Goal: Transaction & Acquisition: Purchase product/service

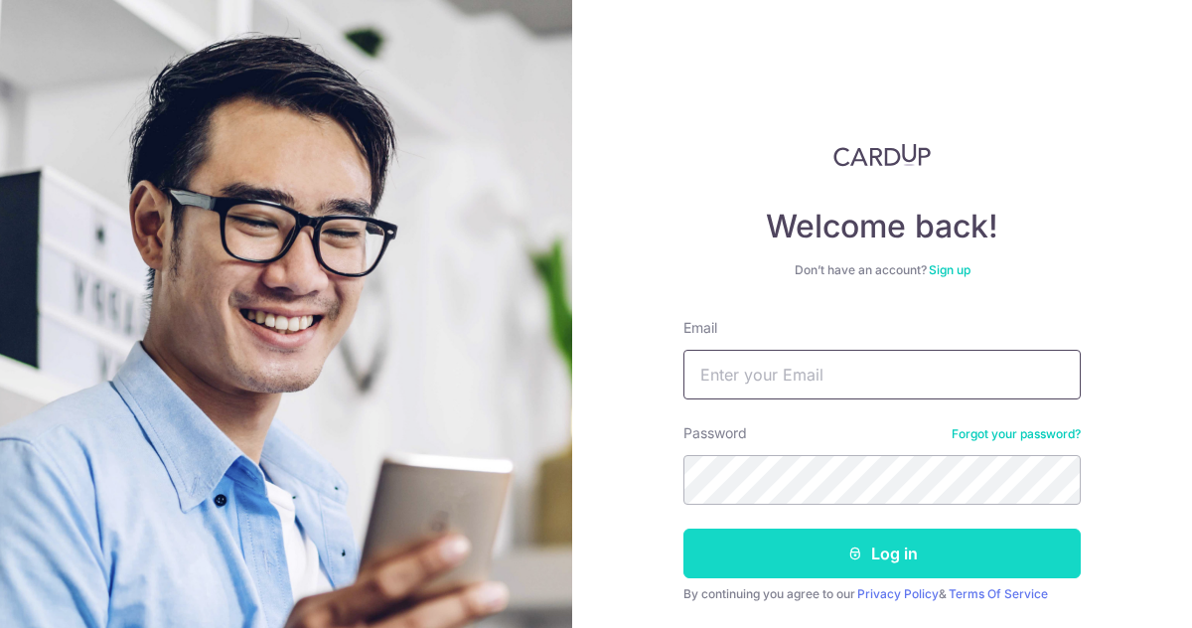
type input "chenzhe9229@hotmail.com"
click at [775, 547] on button "Log in" at bounding box center [881, 553] width 397 height 50
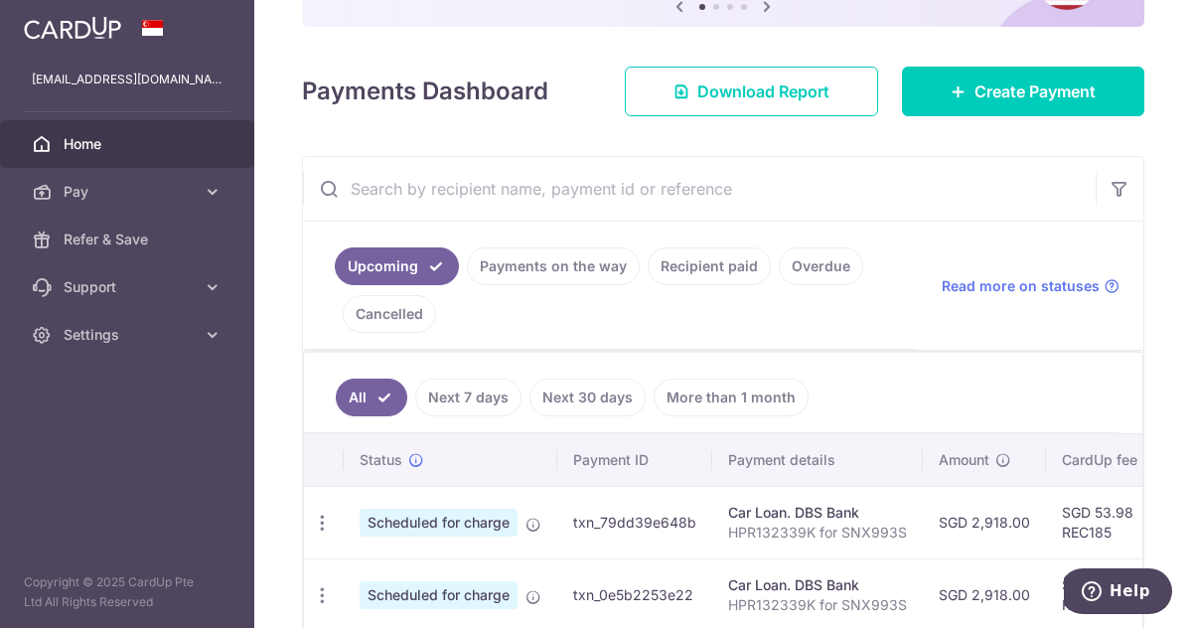
scroll to position [212, 0]
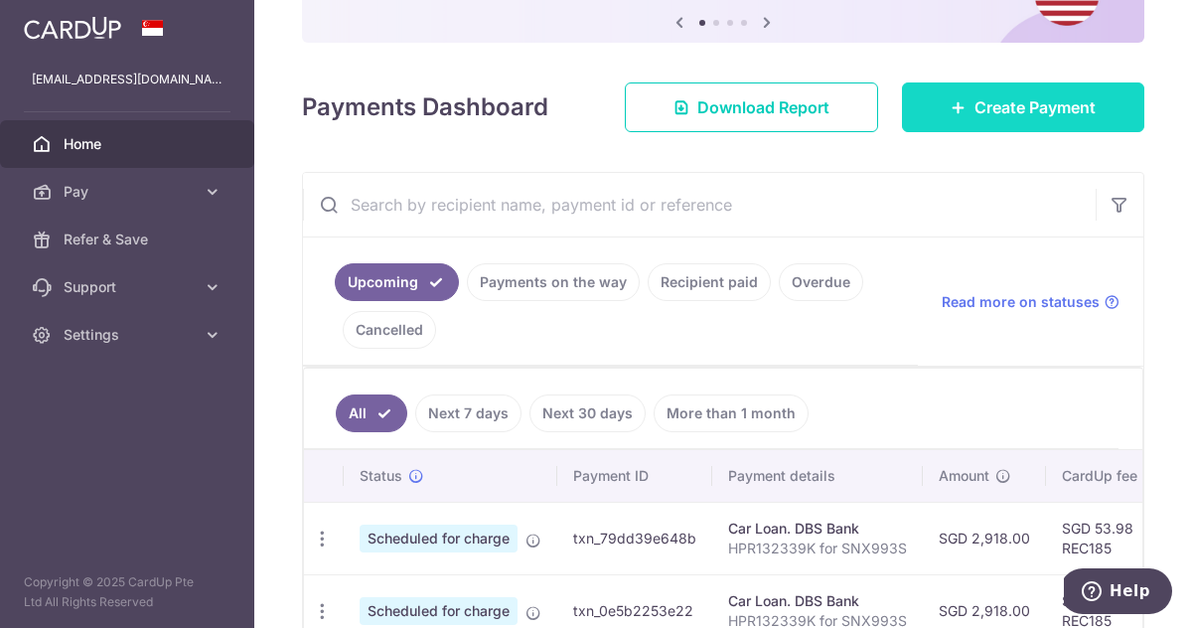
click at [969, 112] on link "Create Payment" at bounding box center [1023, 107] width 242 height 50
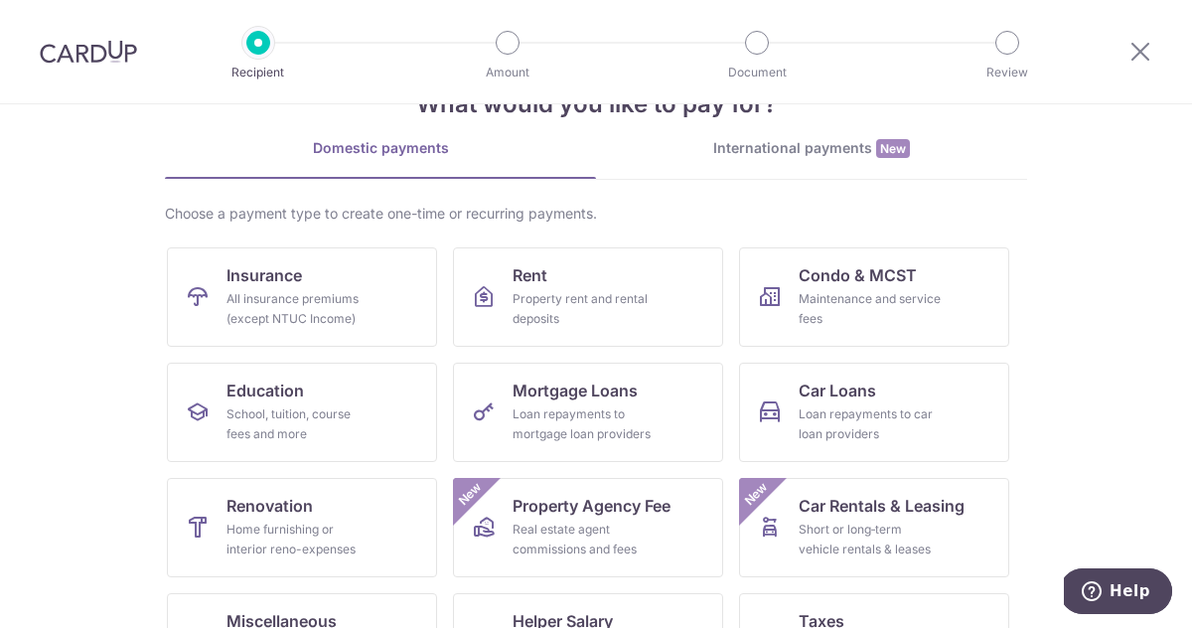
scroll to position [82, 0]
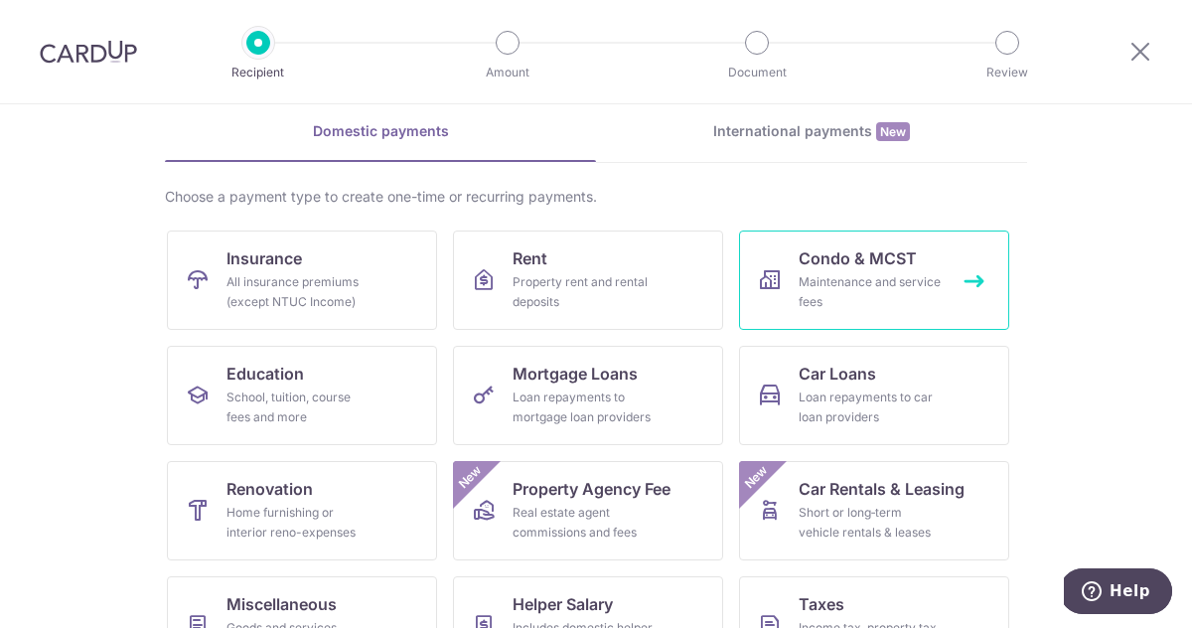
click at [854, 237] on link "Condo & MCST Maintenance and service fees" at bounding box center [874, 279] width 270 height 99
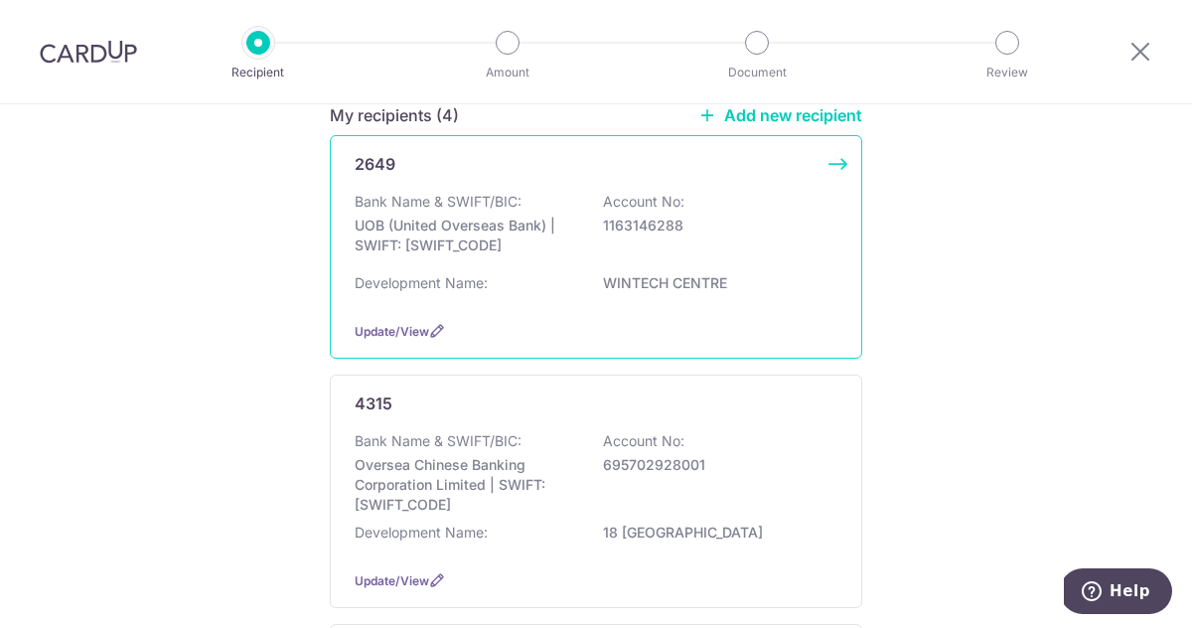
scroll to position [180, 0]
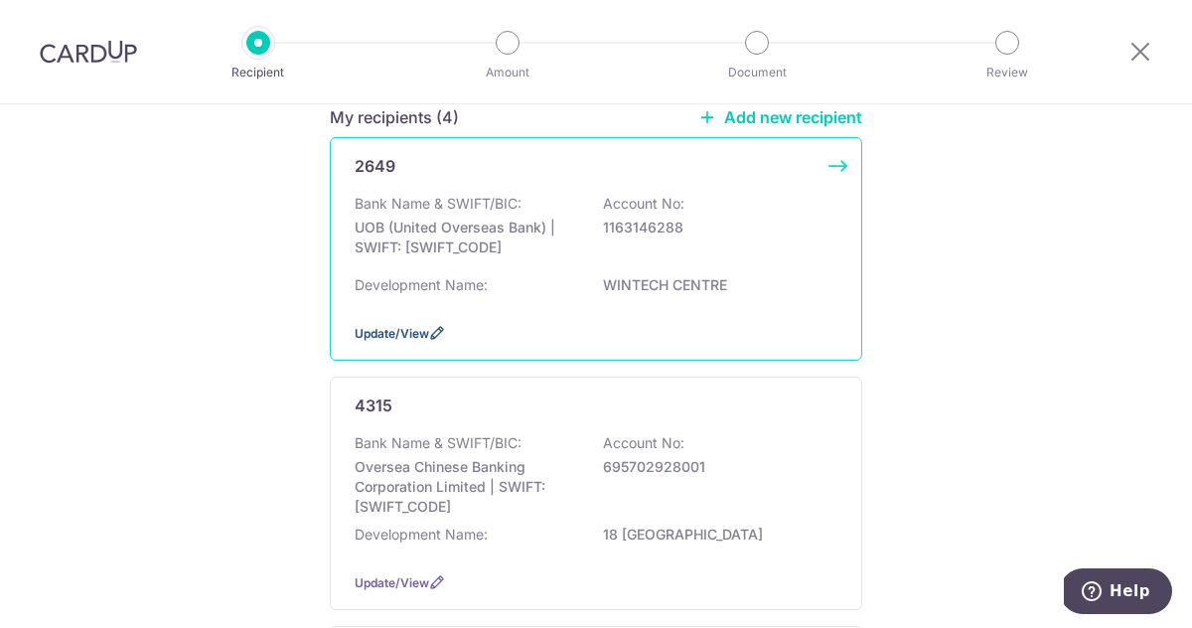
click at [403, 337] on span "Update/View" at bounding box center [392, 333] width 74 height 15
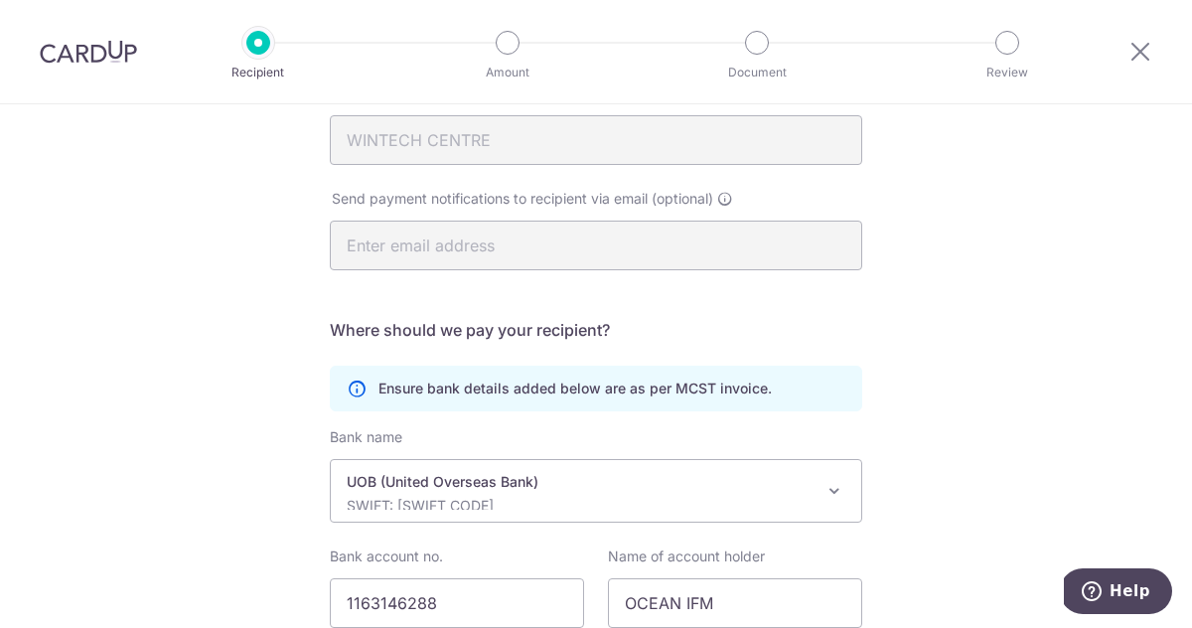
scroll to position [499, 0]
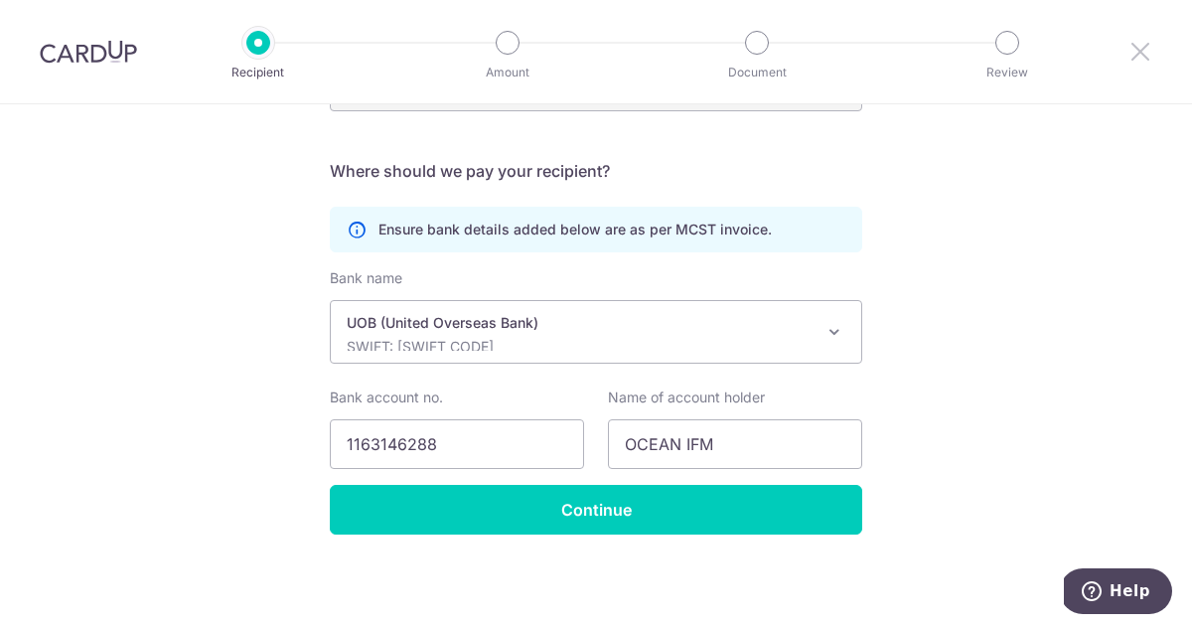
click at [1143, 46] on icon at bounding box center [1140, 51] width 24 height 25
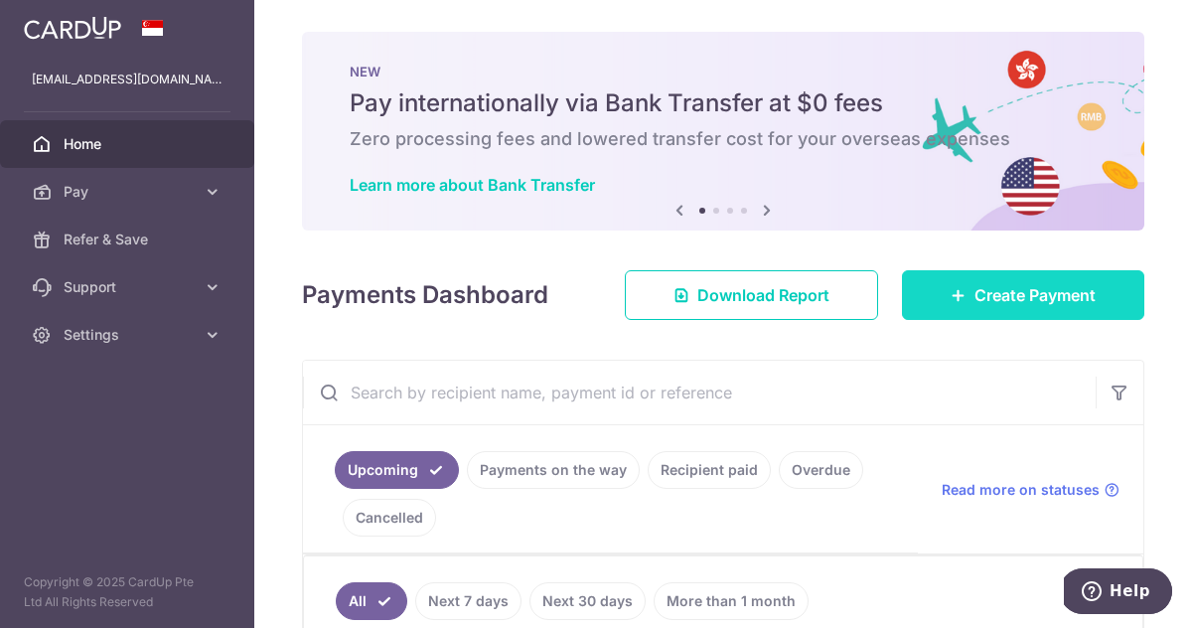
click at [960, 305] on link "Create Payment" at bounding box center [1023, 295] width 242 height 50
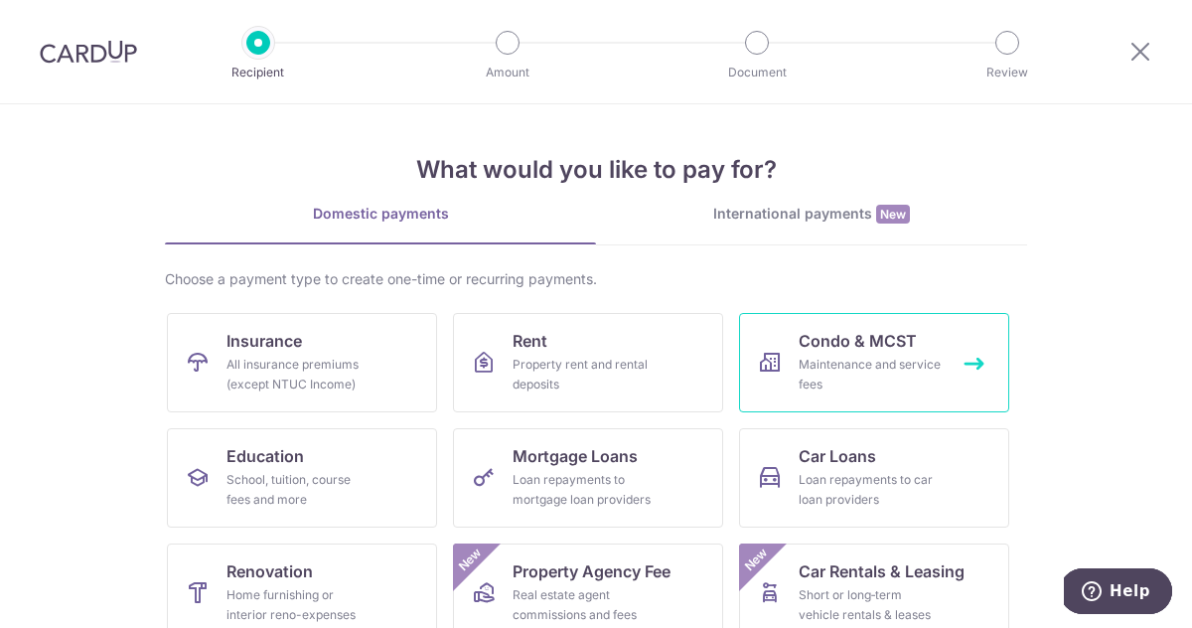
click at [852, 348] on span "Condo & MCST" at bounding box center [857, 341] width 118 height 24
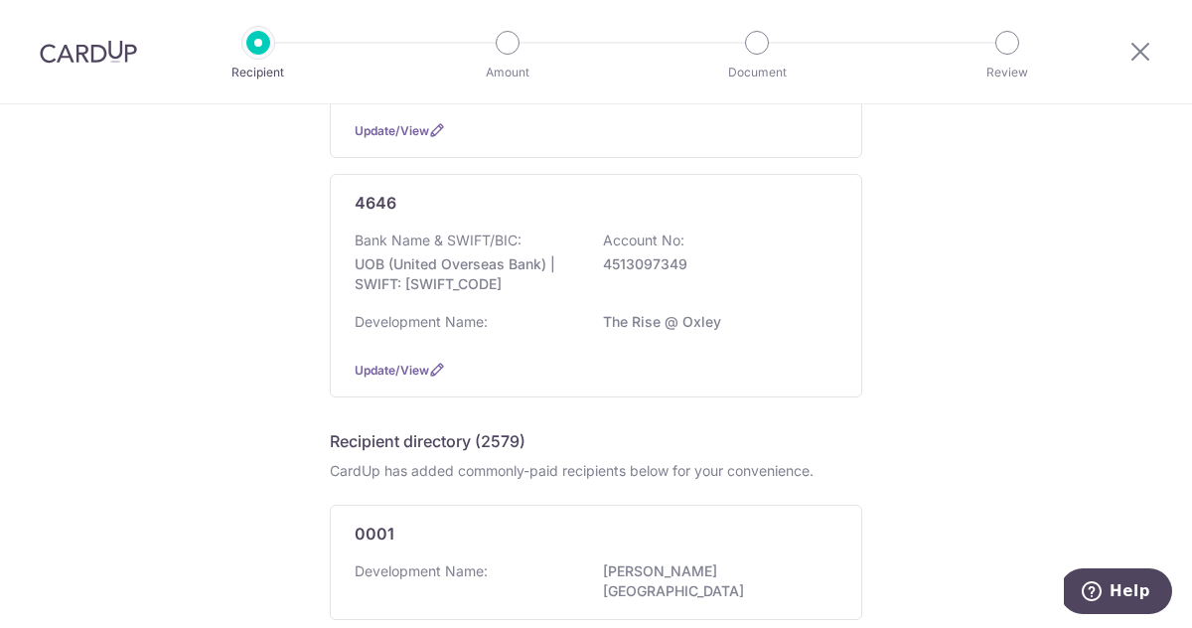
scroll to position [884, 0]
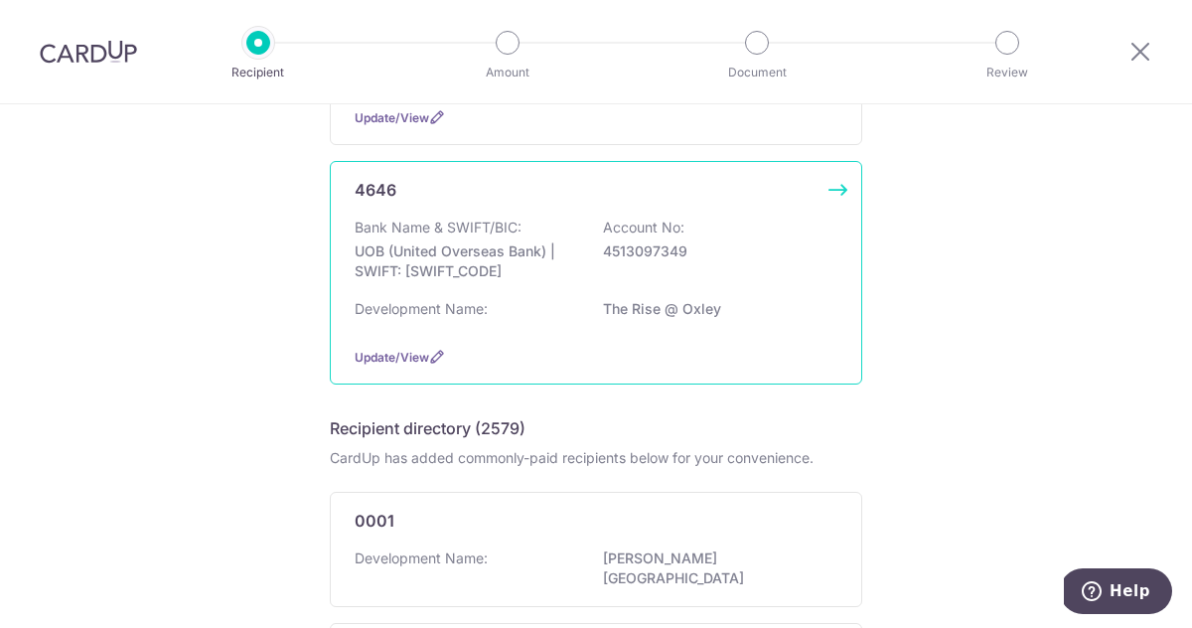
click at [834, 193] on div "4646 Bank Name & SWIFT/BIC: UOB (United Overseas Bank) | SWIFT: [SWIFT_CODE] Ac…" at bounding box center [596, 272] width 532 height 223
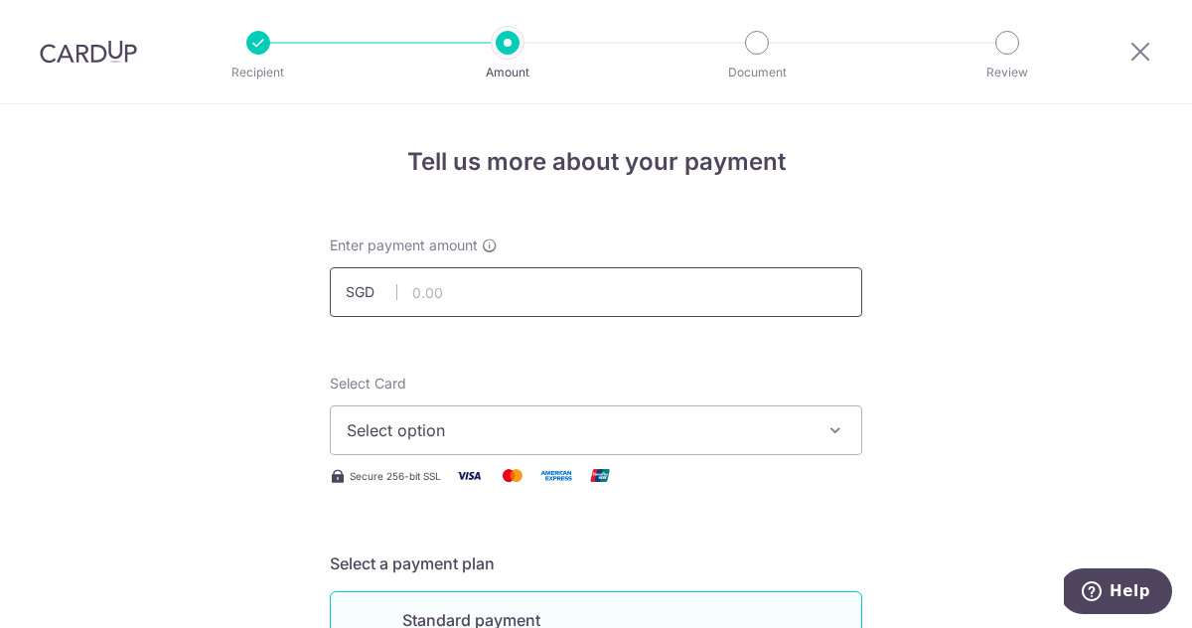
click at [611, 298] on input "text" at bounding box center [596, 292] width 532 height 50
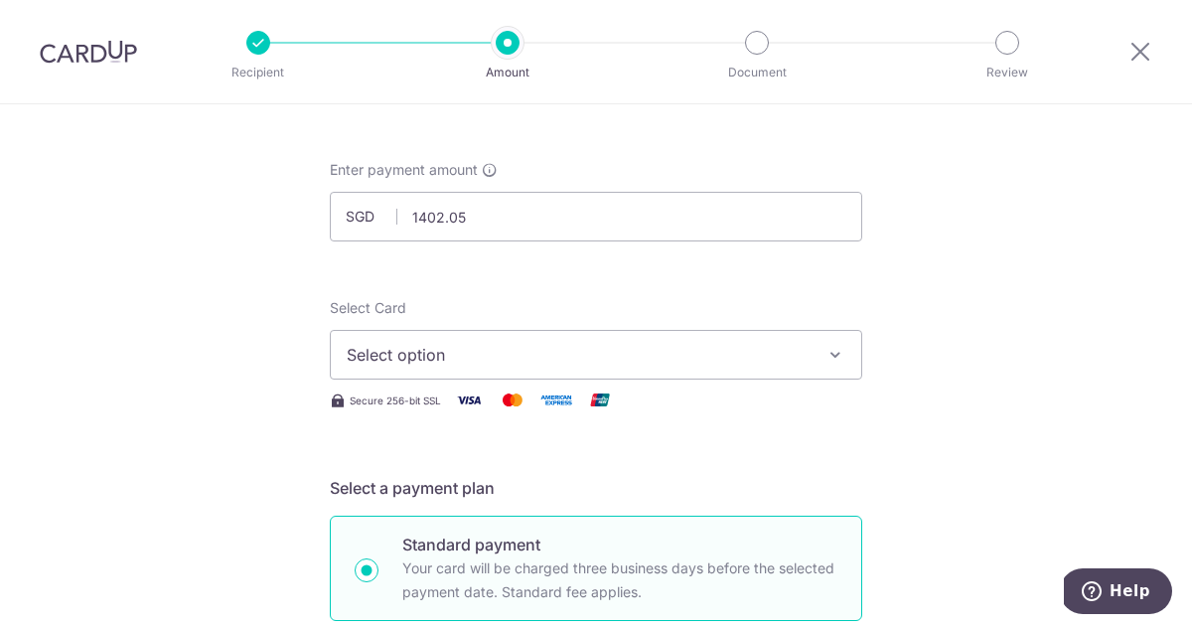
type input "1,402.05"
click at [603, 330] on button "Select option" at bounding box center [596, 355] width 532 height 50
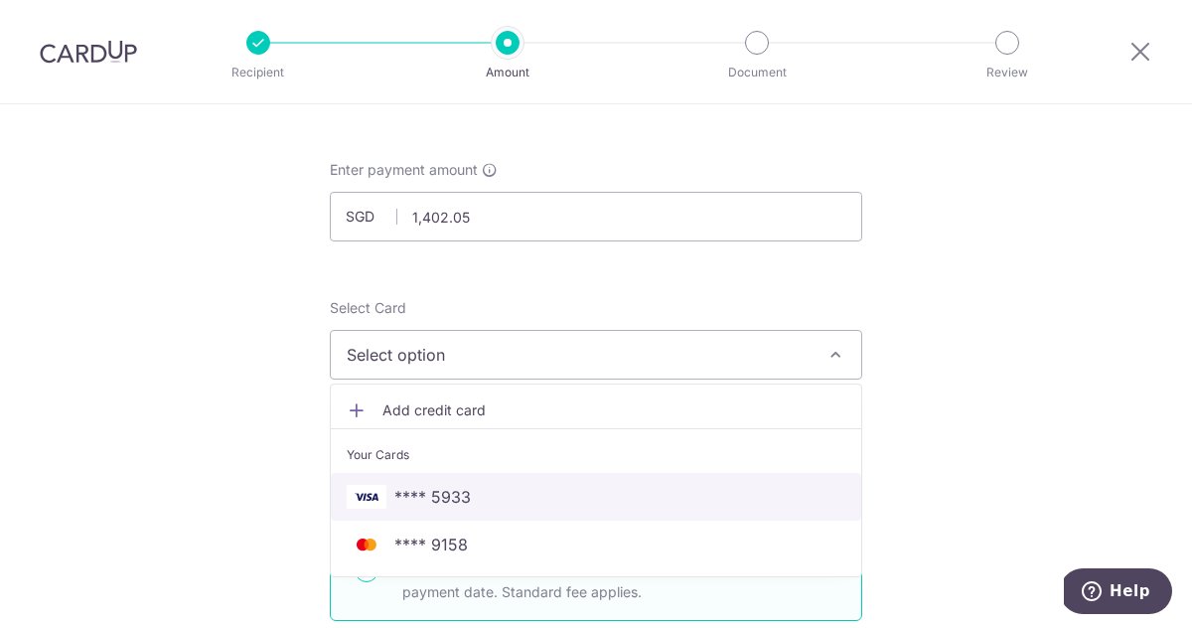
click at [522, 506] on span "**** 5933" at bounding box center [596, 497] width 499 height 24
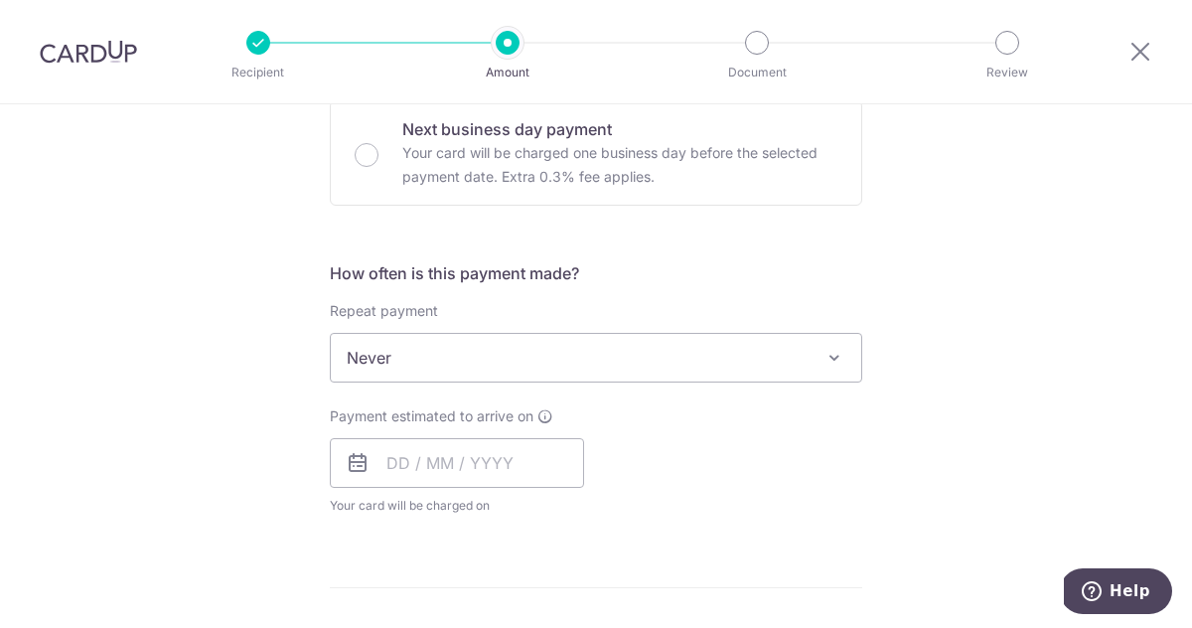
scroll to position [613, 0]
click at [499, 458] on input "text" at bounding box center [457, 462] width 254 height 50
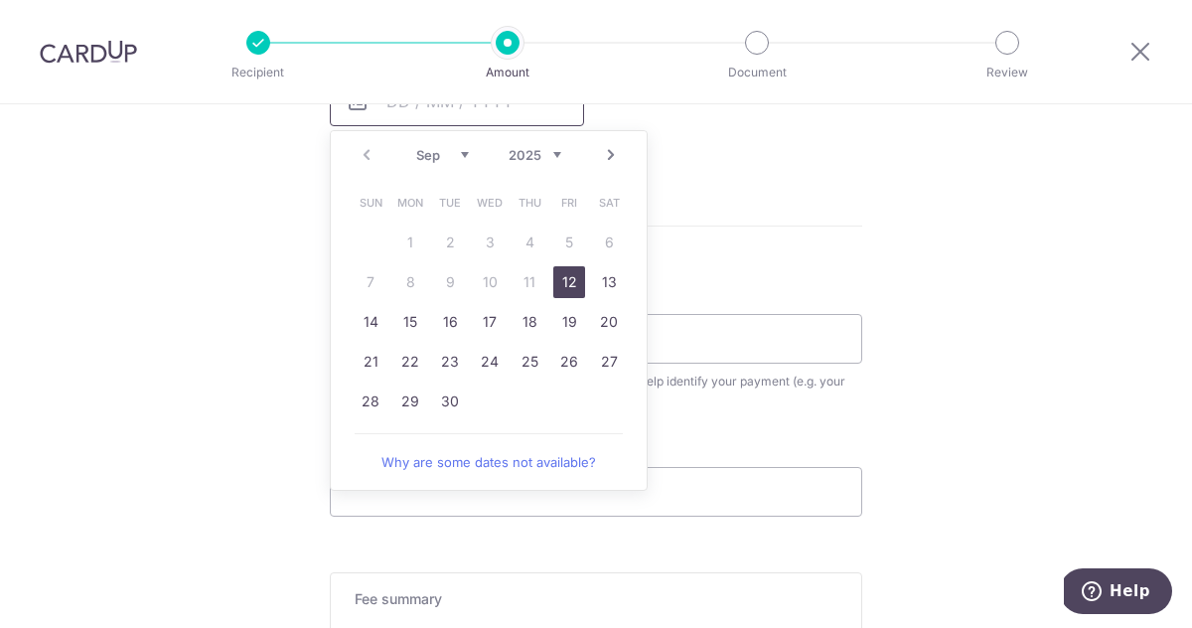
scroll to position [987, 0]
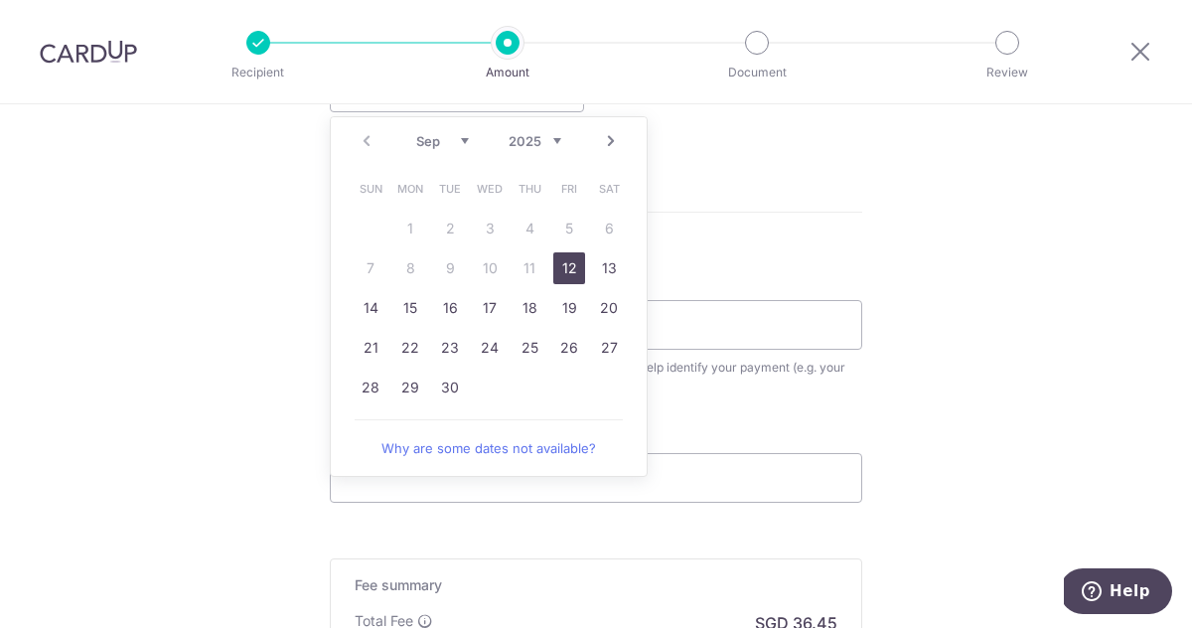
click at [573, 276] on link "12" at bounding box center [569, 268] width 32 height 32
type input "12/09/2025"
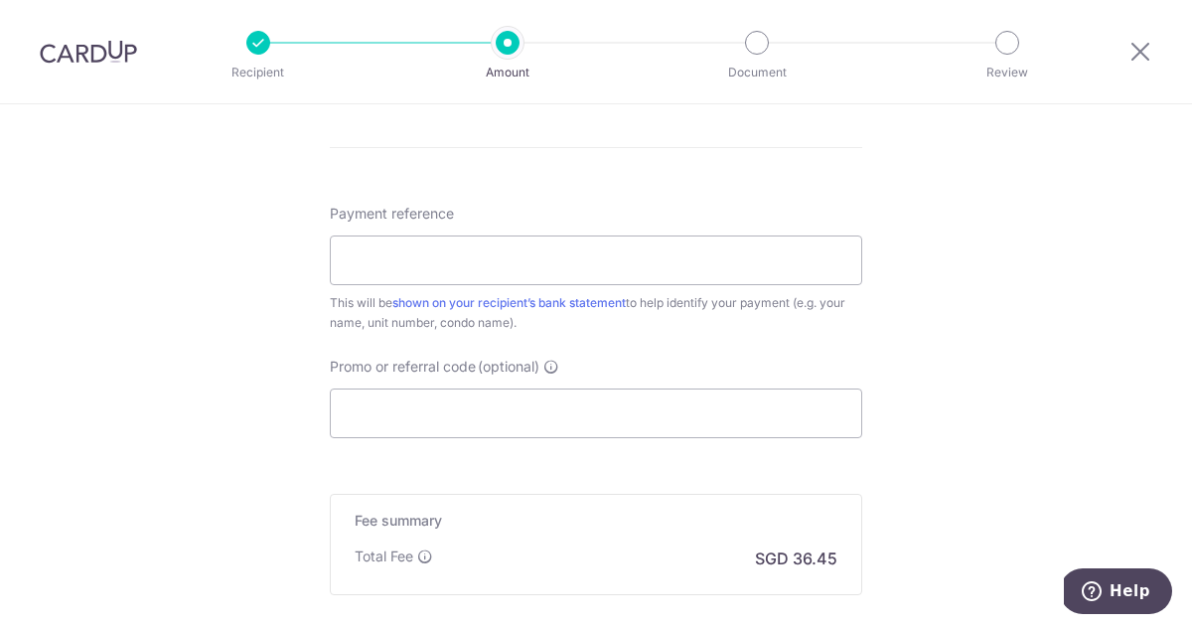
scroll to position [1141, 0]
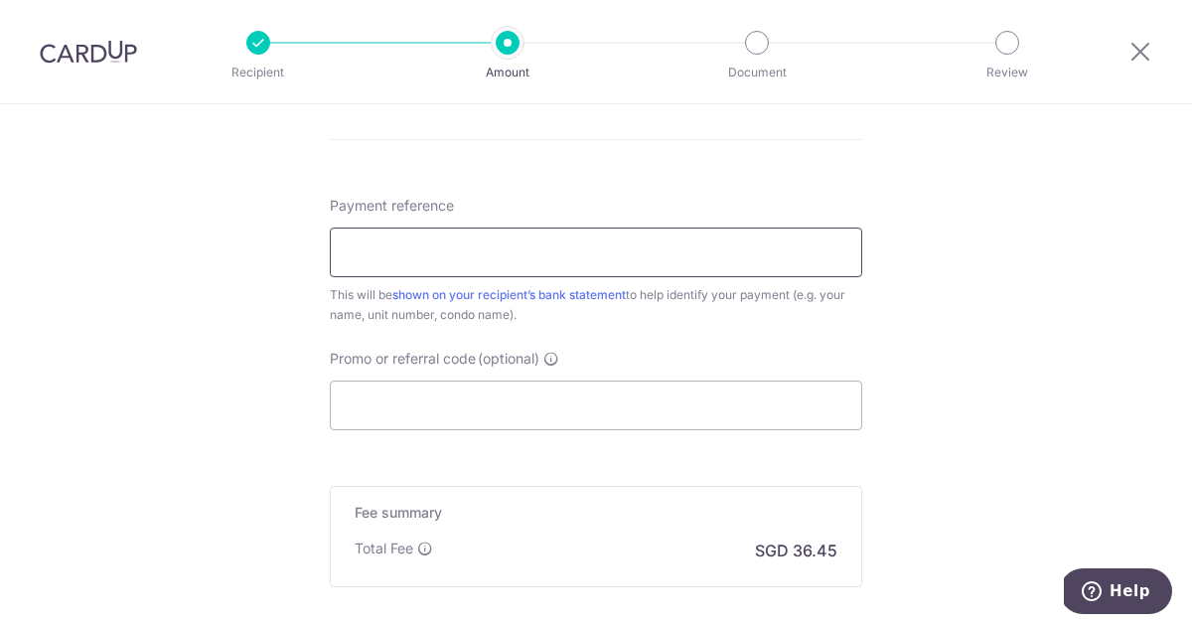
click at [614, 267] on input "Payment reference" at bounding box center [596, 252] width 532 height 50
click at [346, 251] on input "08-01" at bounding box center [596, 252] width 532 height 50
click at [349, 250] on input "#08-01" at bounding box center [596, 252] width 532 height 50
type input "MCST fees for #08-01"
click at [423, 401] on input "Promo or referral code (optional)" at bounding box center [596, 405] width 532 height 50
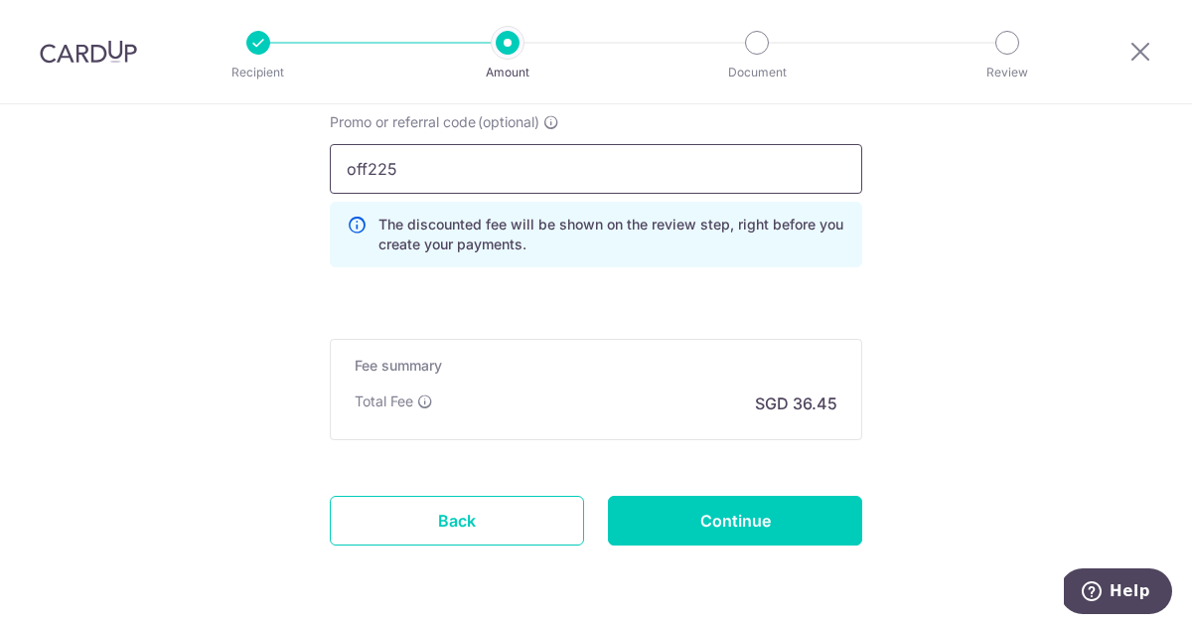
scroll to position [1444, 0]
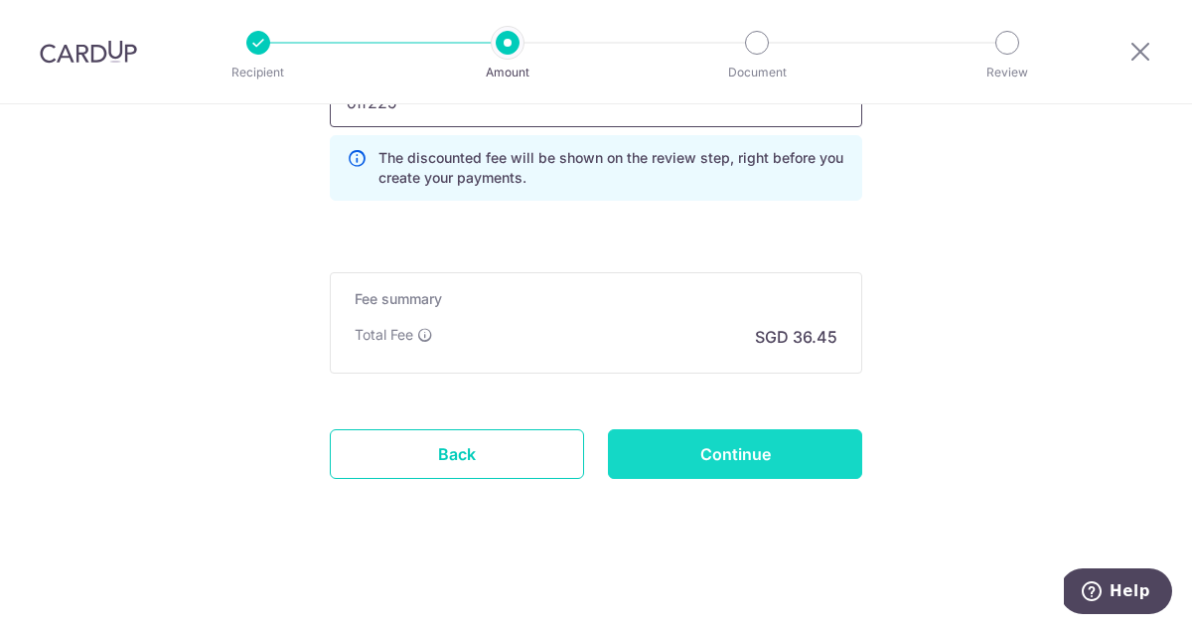
type input "off225"
click at [728, 467] on input "Continue" at bounding box center [735, 454] width 254 height 50
type input "Create Schedule"
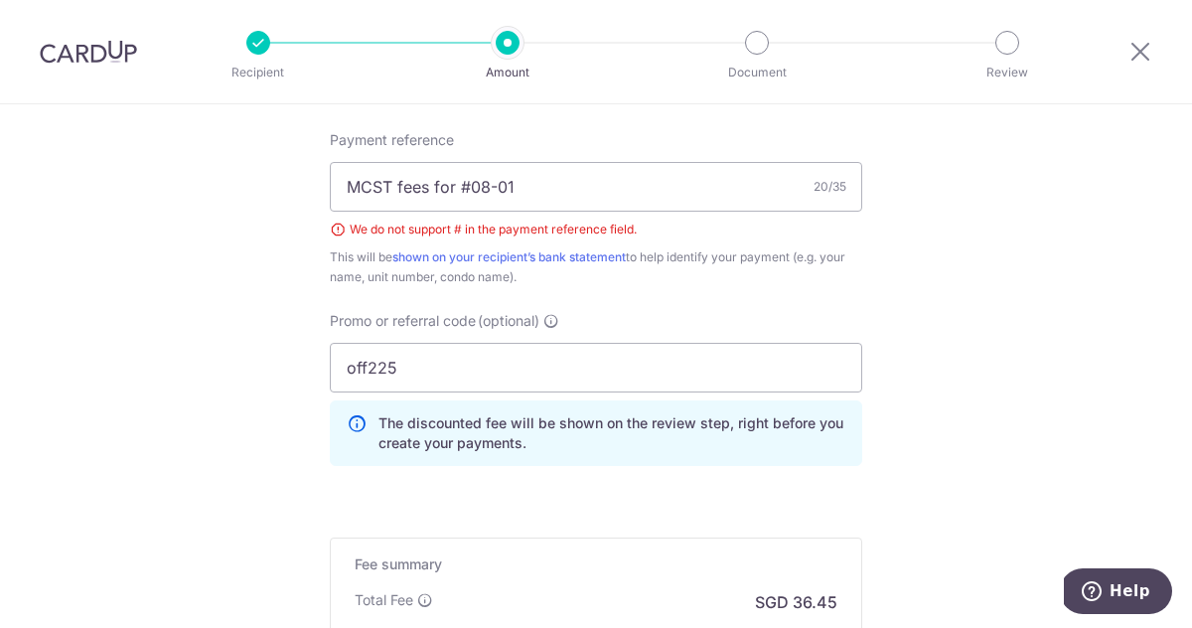
scroll to position [1205, 0]
click at [470, 186] on input "MCST fees for #08-01" at bounding box center [596, 189] width 532 height 50
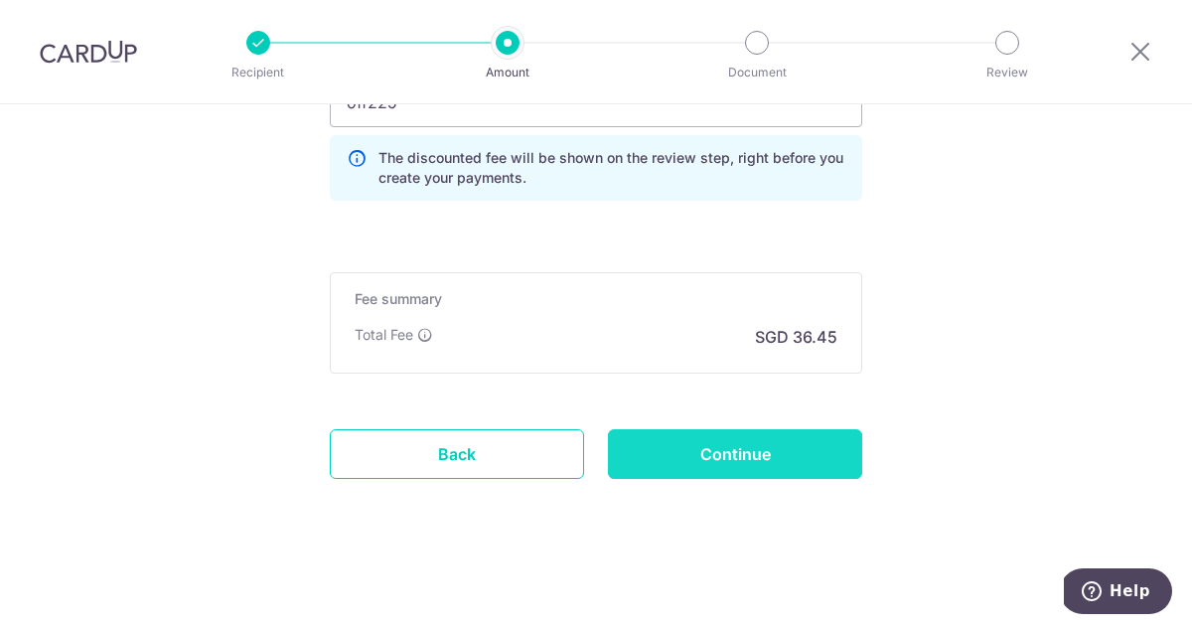
type input "MCST fees for 08-01"
click at [714, 457] on input "Continue" at bounding box center [735, 454] width 254 height 50
type input "Create Schedule"
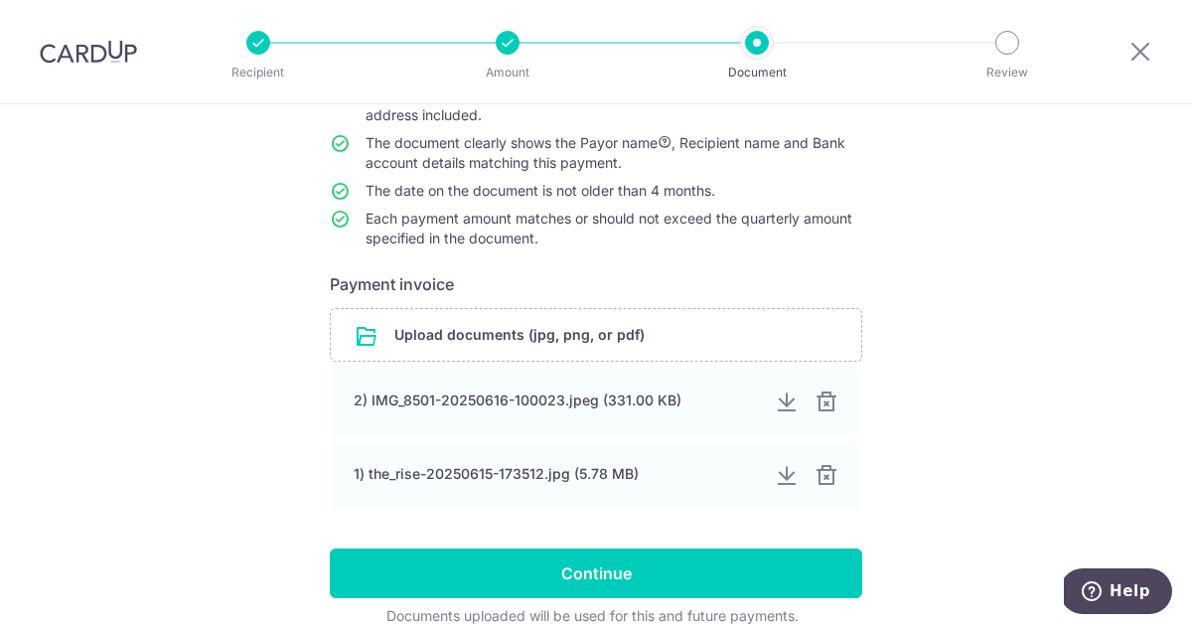
scroll to position [217, 0]
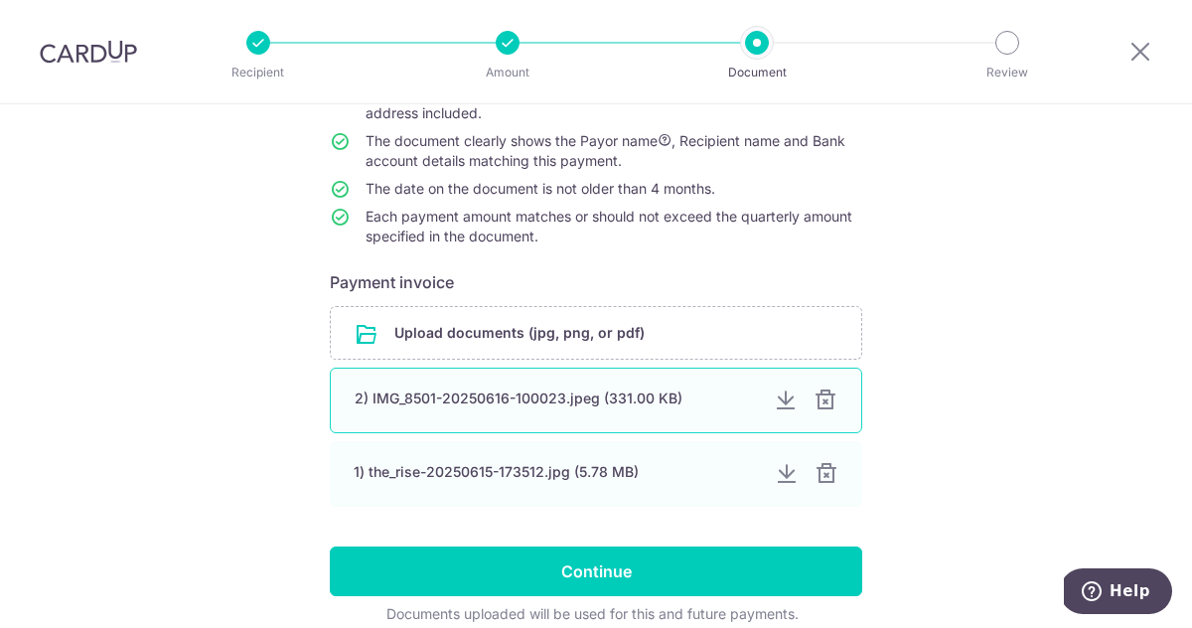
click at [520, 402] on div "2) IMG_8501-20250616-100023.jpeg (331.00 KB)" at bounding box center [556, 398] width 403 height 20
click at [586, 402] on div "2) IMG_8501-20250616-100023.jpeg (331.00 KB)" at bounding box center [556, 398] width 403 height 20
click at [791, 409] on div at bounding box center [786, 400] width 24 height 24
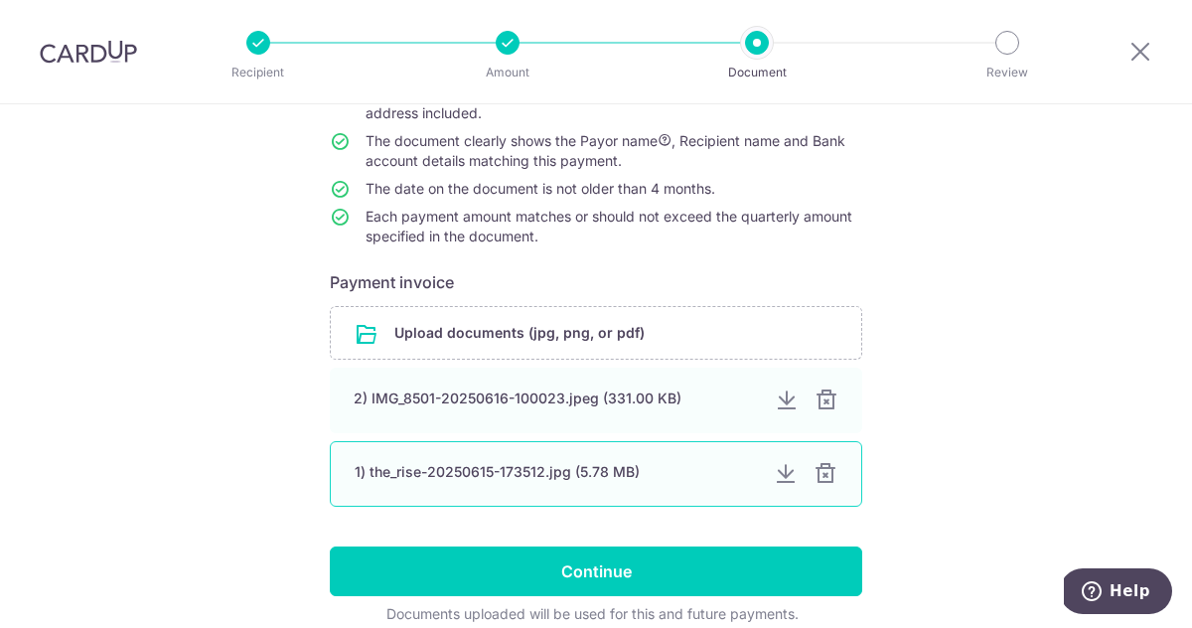
click at [787, 477] on div at bounding box center [786, 474] width 24 height 24
click at [830, 481] on div at bounding box center [825, 474] width 24 height 24
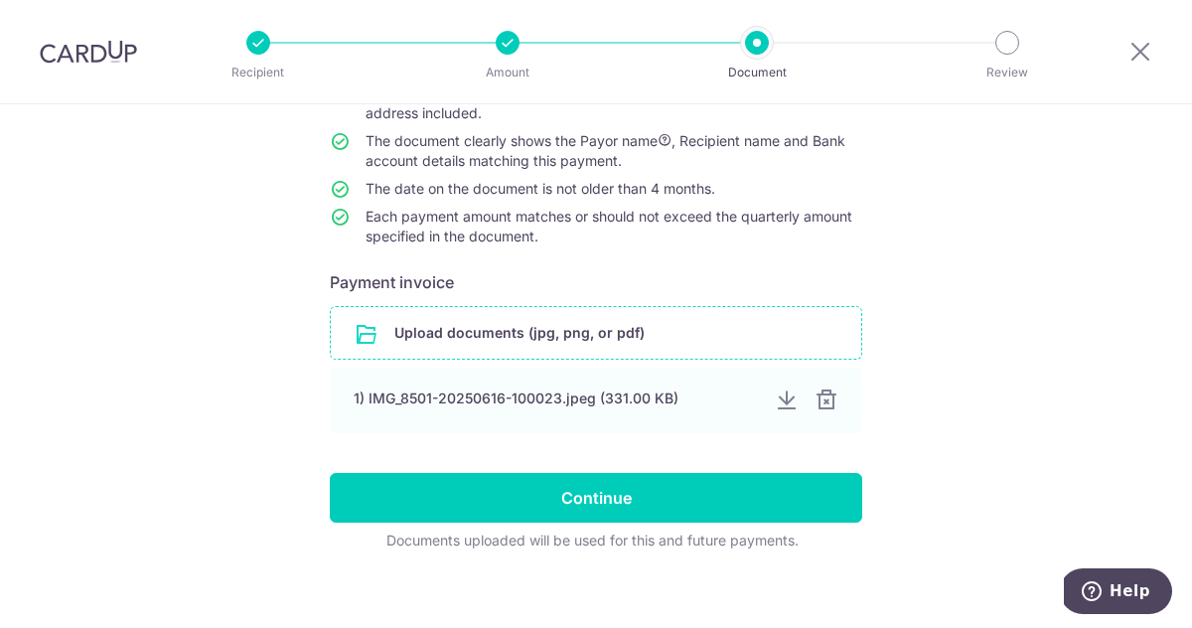
click at [582, 341] on input "file" at bounding box center [596, 333] width 530 height 52
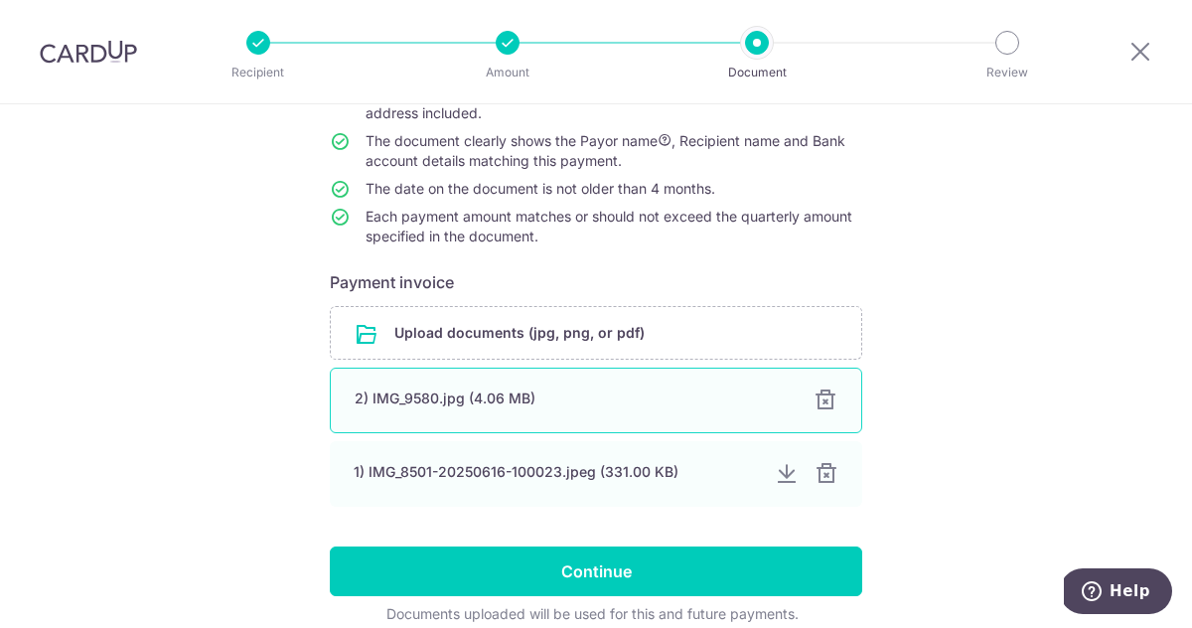
click at [558, 410] on div "2) IMG_9580.jpg (4.06 MB) 100%" at bounding box center [596, 400] width 532 height 66
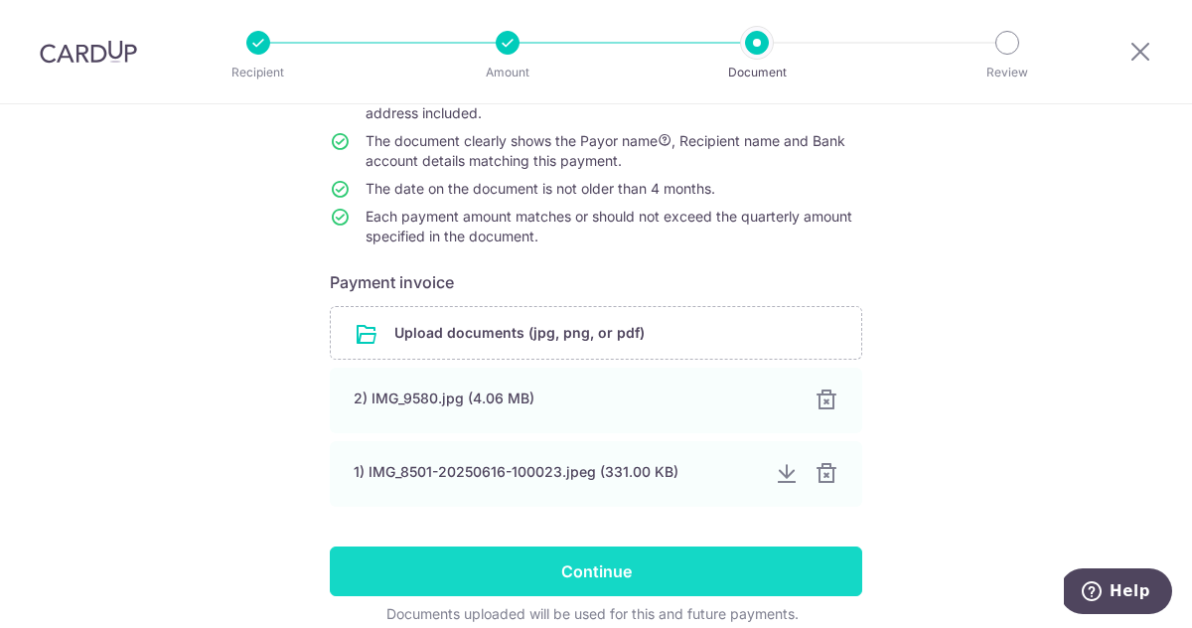
click at [618, 584] on input "Continue" at bounding box center [596, 571] width 532 height 50
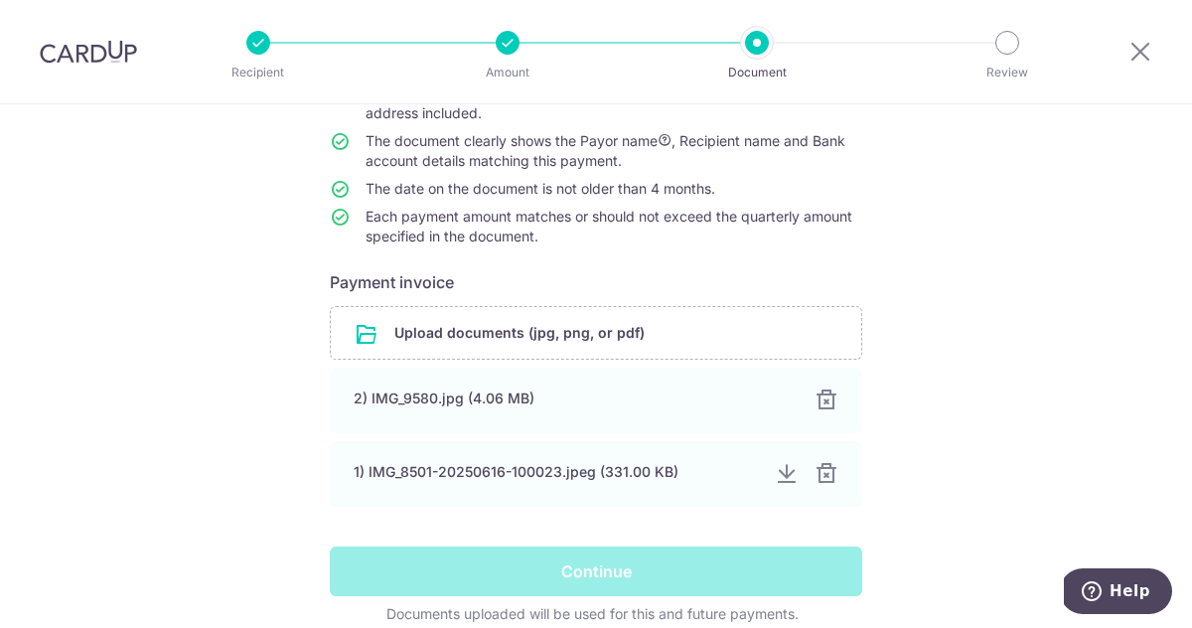
scroll to position [226, 0]
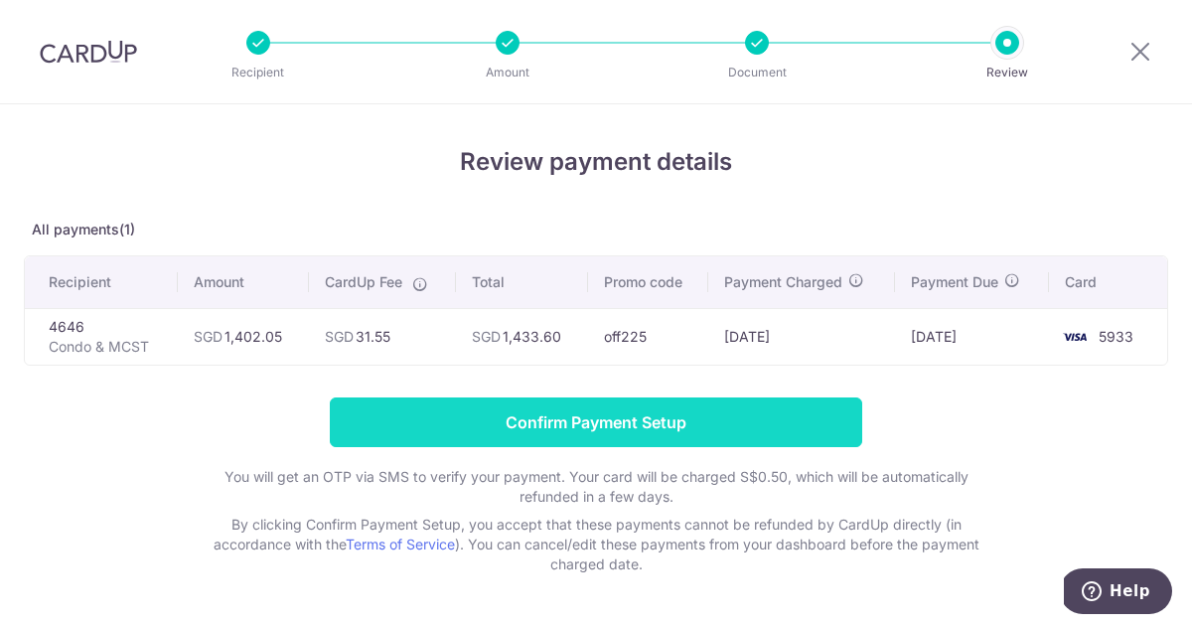
click at [572, 425] on input "Confirm Payment Setup" at bounding box center [596, 422] width 532 height 50
